Goal: Find specific page/section: Find specific page/section

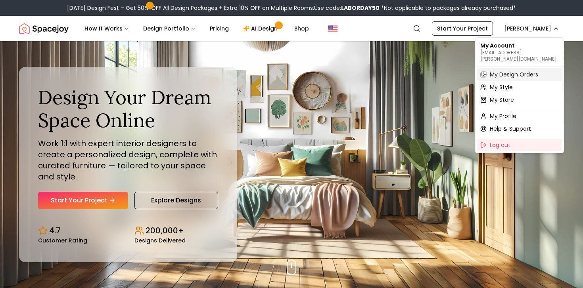
click at [504, 71] on span "My Design Orders" at bounding box center [514, 75] width 48 height 8
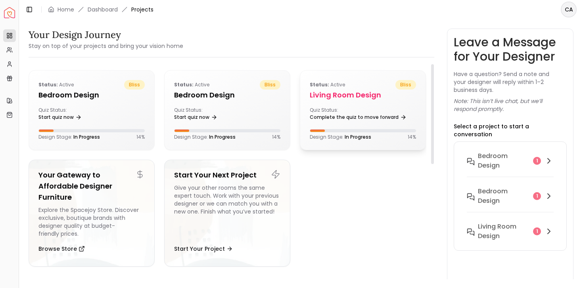
click at [334, 90] on h5 "Living Room design" at bounding box center [363, 95] width 106 height 11
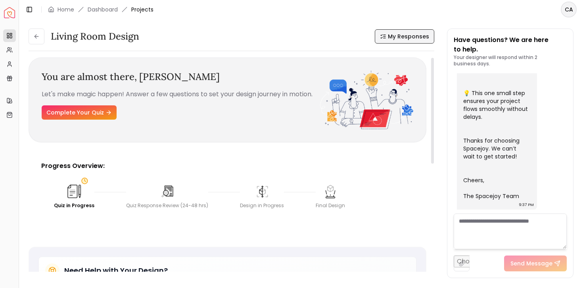
click at [403, 34] on span "My Responses" at bounding box center [408, 37] width 41 height 8
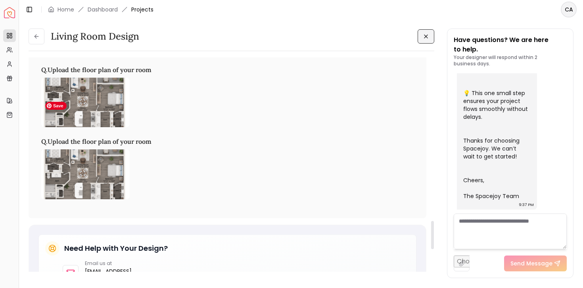
scroll to position [1249, 0]
click at [102, 102] on img at bounding box center [85, 103] width 88 height 50
